Goal: Find specific page/section: Find specific page/section

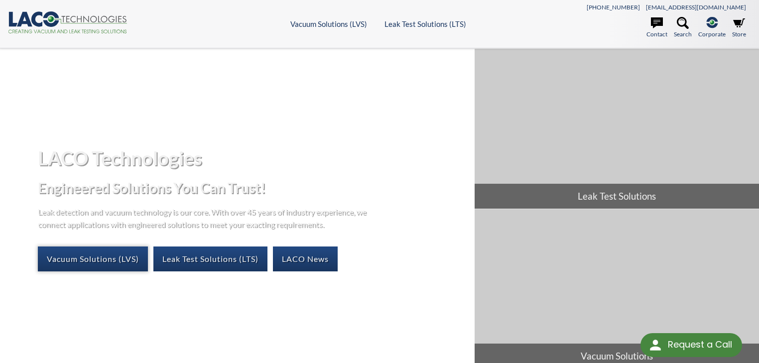
click at [94, 258] on link "Vacuum Solutions (LVS)" at bounding box center [93, 258] width 110 height 25
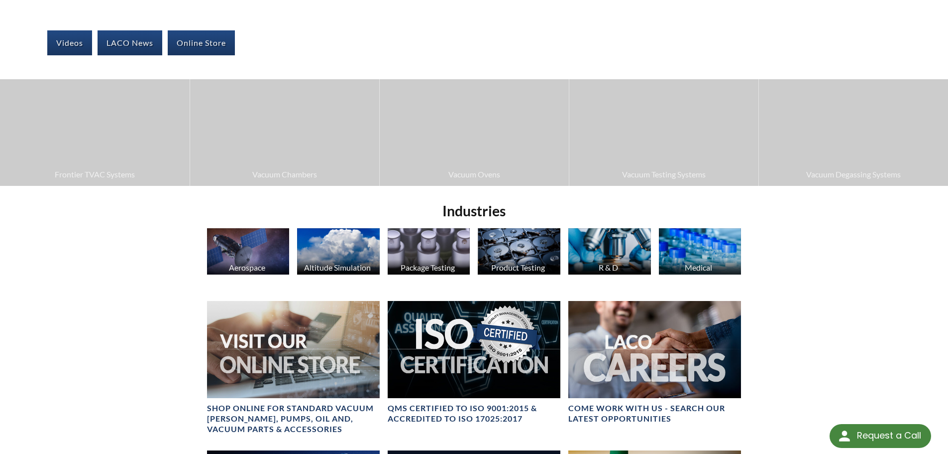
scroll to position [175, 0]
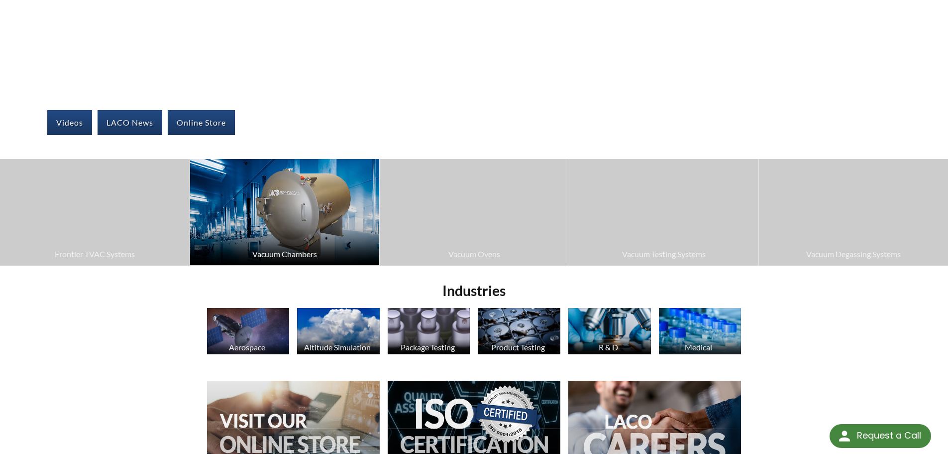
click at [297, 249] on span "Vacuum Chambers" at bounding box center [284, 253] width 179 height 13
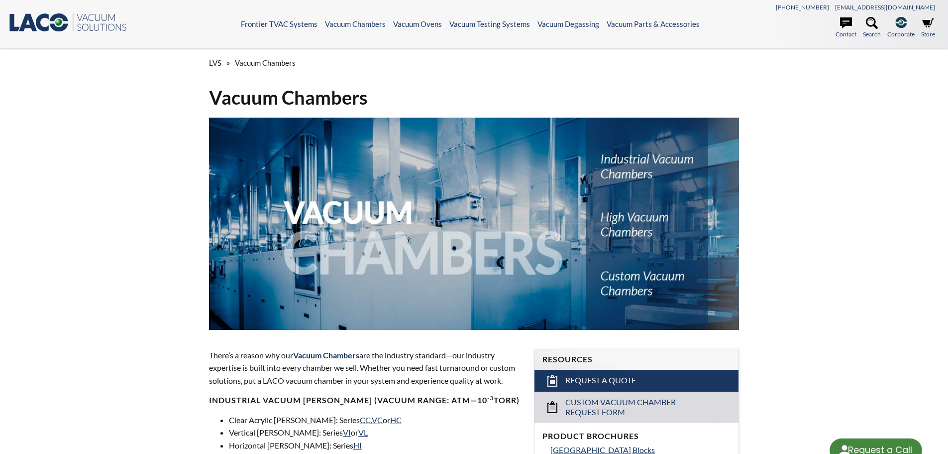
select select "Language Translate Widget"
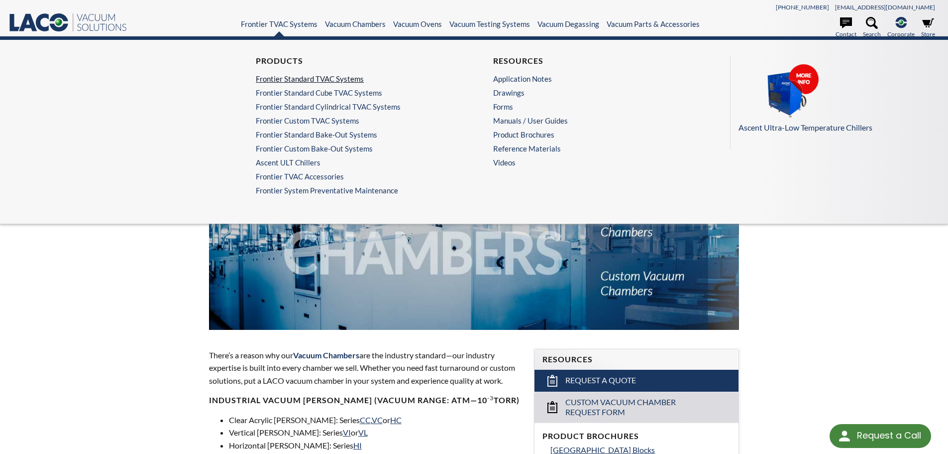
click at [265, 83] on link "Frontier Standard TVAC Systems" at bounding box center [353, 78] width 194 height 9
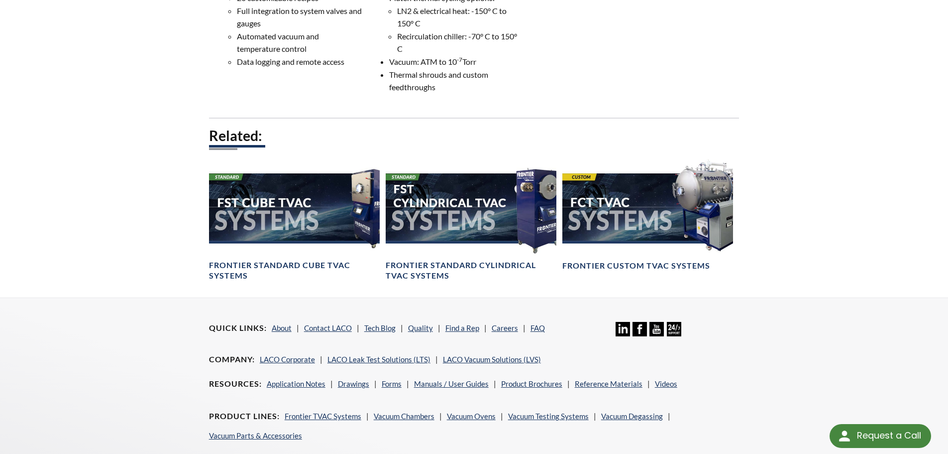
scroll to position [597, 0]
